Goal: Check status

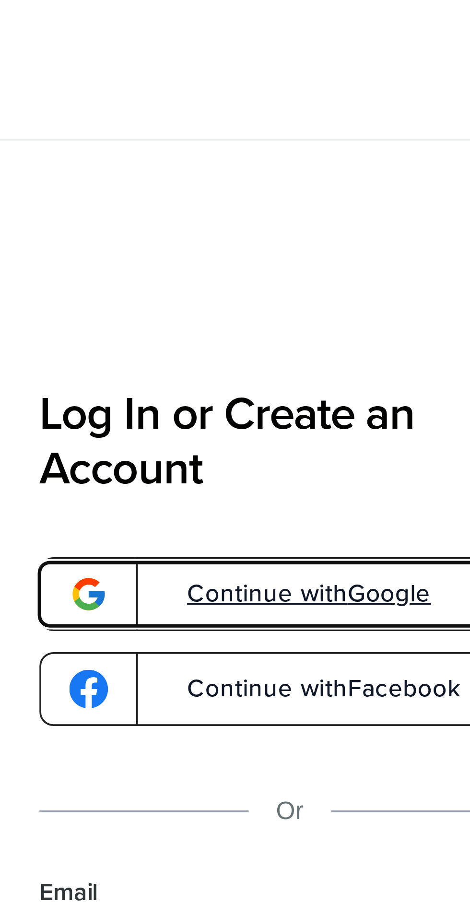
click at [366, 154] on link "Continue with Google" at bounding box center [356, 162] width 137 height 20
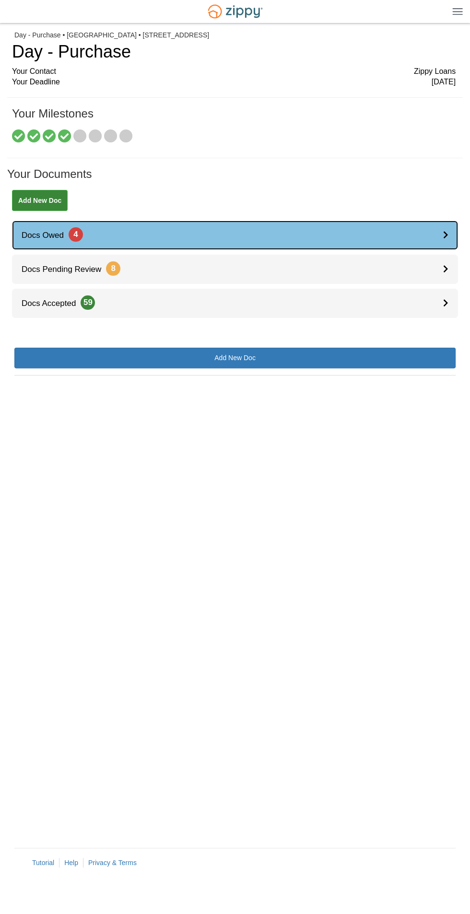
click at [305, 226] on link "Docs Owed 4" at bounding box center [235, 235] width 446 height 29
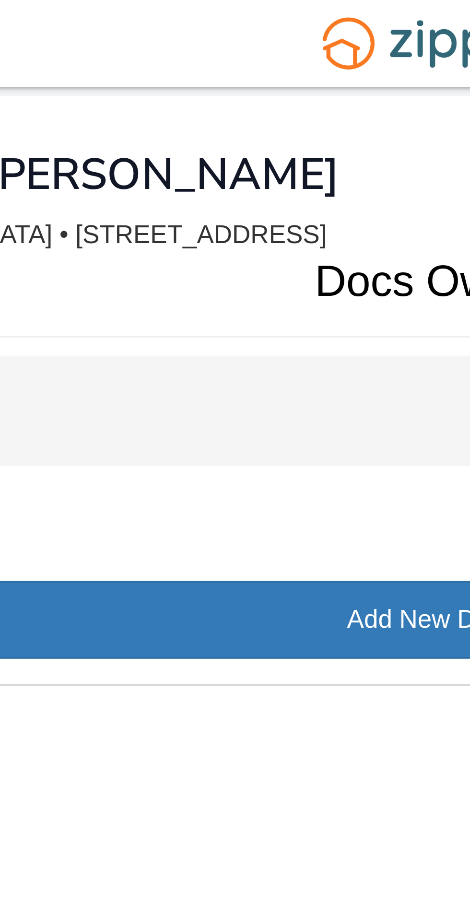
click at [209, 104] on div "Misc 4" at bounding box center [234, 108] width 441 height 29
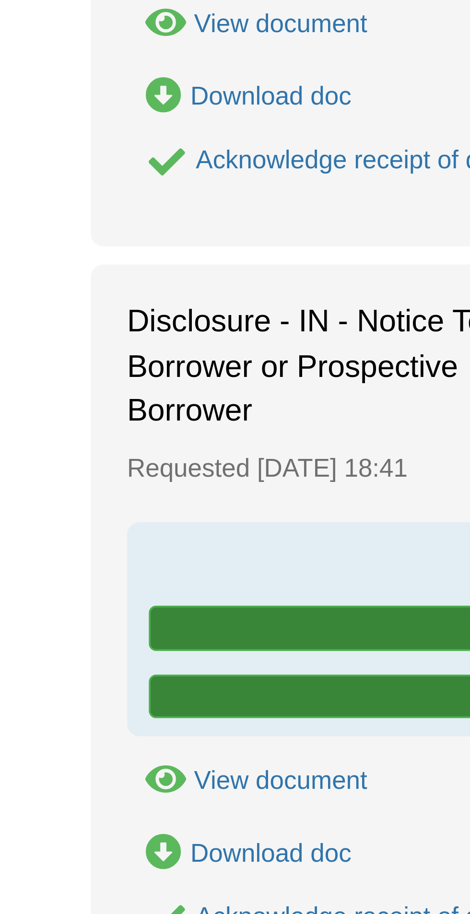
scroll to position [99, 0]
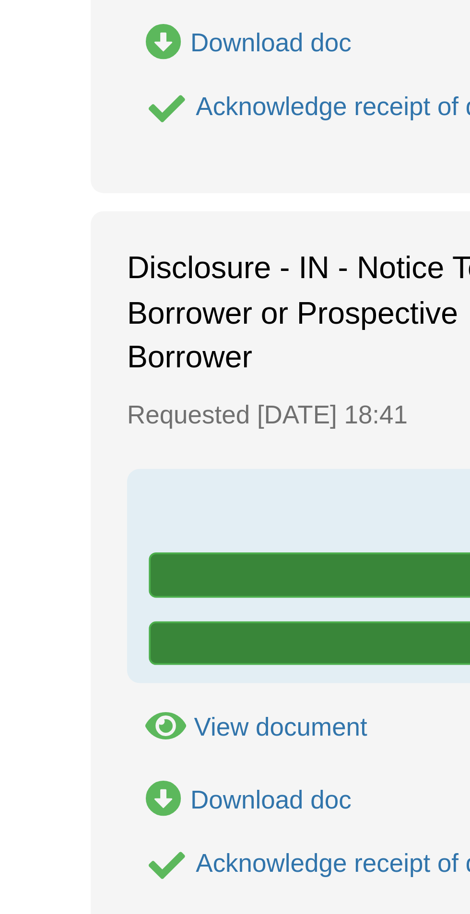
click at [94, 255] on span "Disclosure - IN - Notice To Borrower or Prospective Borrower" at bounding box center [82, 256] width 96 height 35
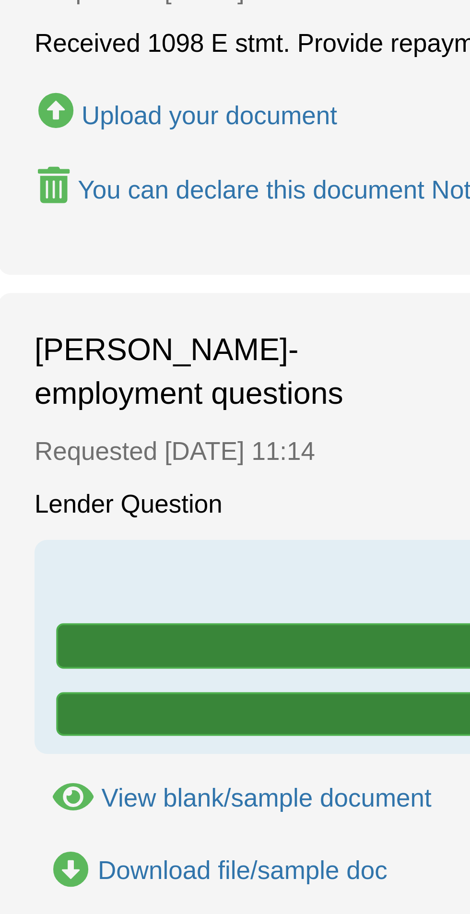
scroll to position [99, 0]
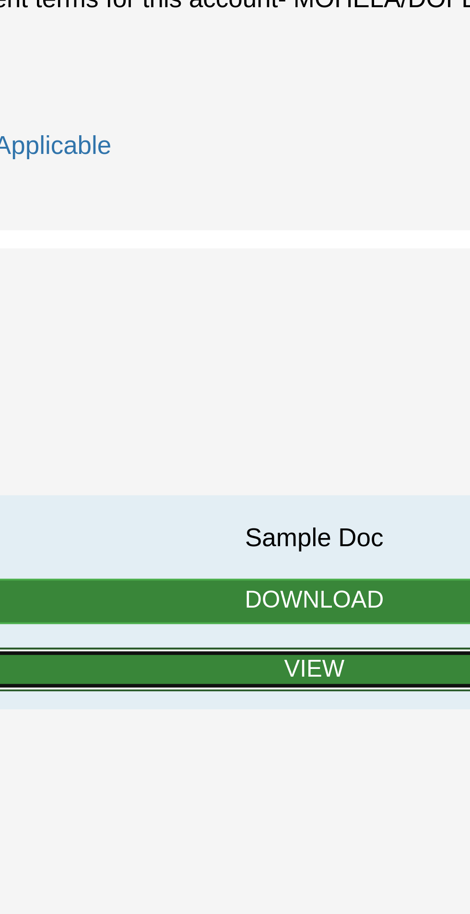
click at [239, 727] on link "View" at bounding box center [234, 733] width 391 height 12
